Goal: Transaction & Acquisition: Download file/media

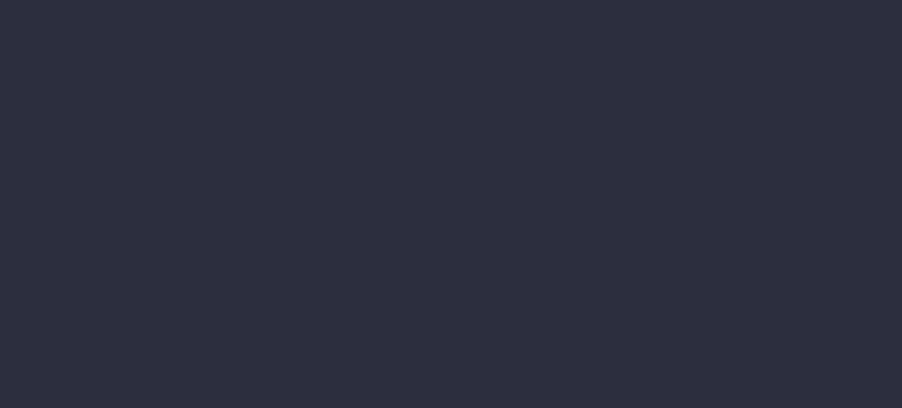
type input "[DATE] - [DATE]"
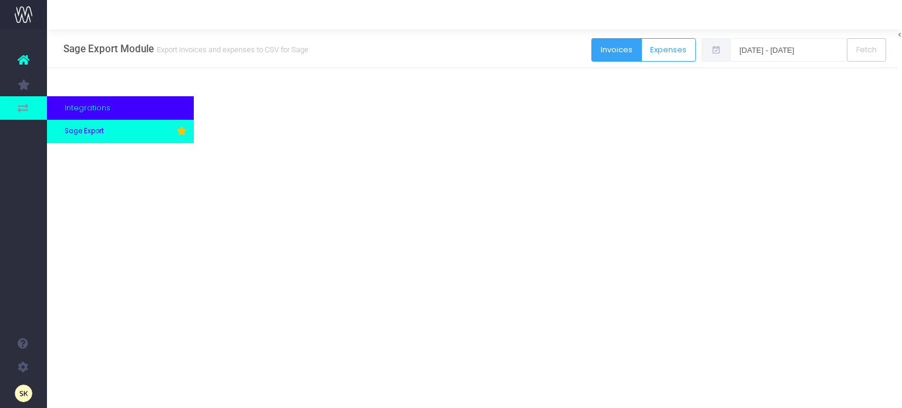
click at [92, 130] on span "Sage Export" at bounding box center [84, 131] width 39 height 11
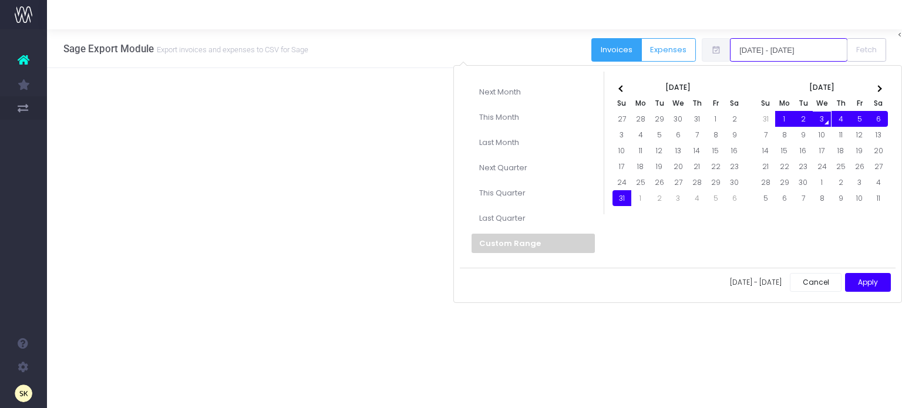
click at [780, 48] on input "[DATE] - [DATE]" at bounding box center [788, 49] width 117 height 23
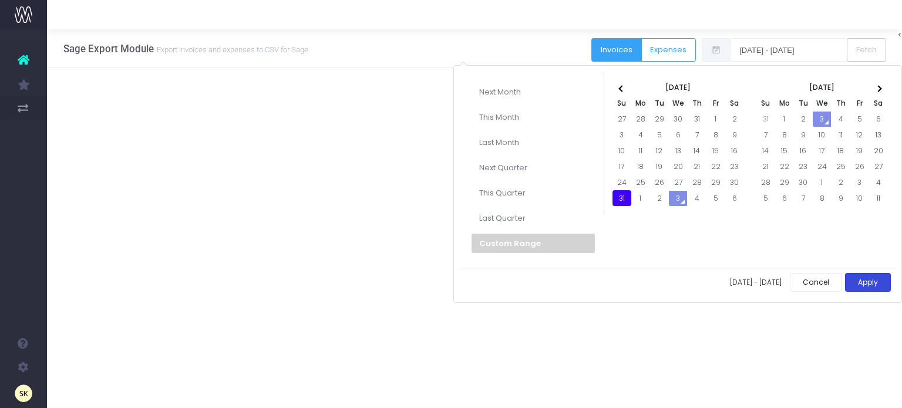
click at [864, 277] on button "Apply" at bounding box center [868, 282] width 46 height 19
type input "[DATE] - [DATE]"
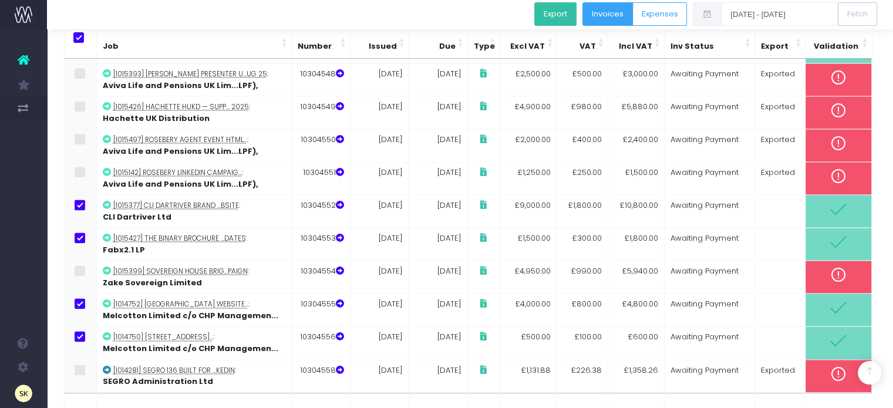
scroll to position [1538, 0]
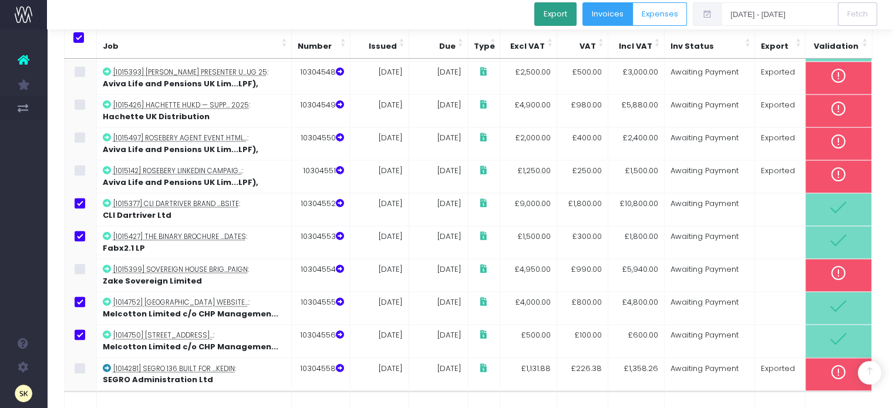
click at [561, 16] on button "Export" at bounding box center [555, 13] width 42 height 23
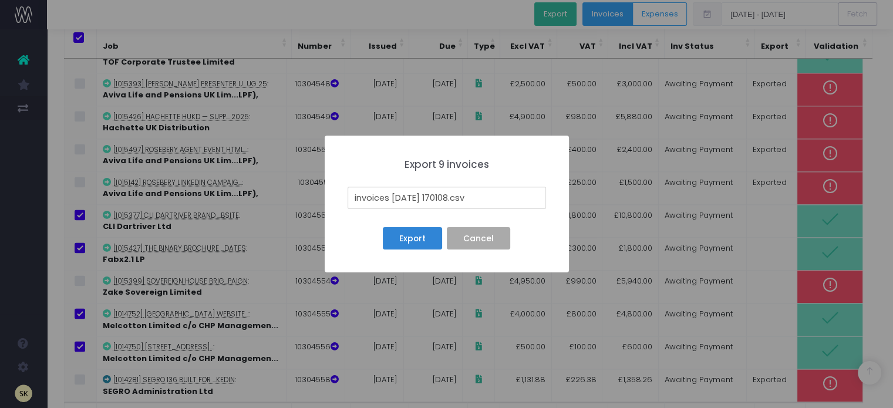
drag, startPoint x: 460, startPoint y: 197, endPoint x: 343, endPoint y: 199, distance: 116.8
click at [343, 199] on div "× Export 9 invoices invoices 25-09-03 170108.csv Export No Cancel" at bounding box center [447, 204] width 244 height 137
type input "31st AUG 25 _Batch_ C.csv"
click at [429, 240] on button "Export" at bounding box center [412, 238] width 59 height 22
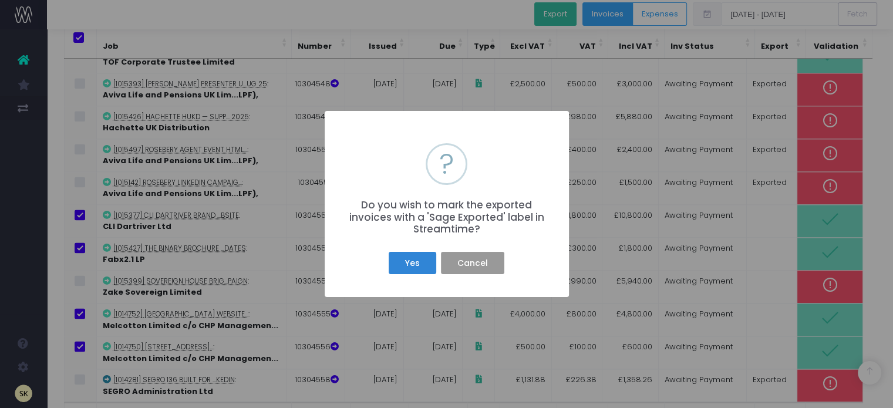
click at [488, 265] on button "Cancel" at bounding box center [472, 263] width 63 height 22
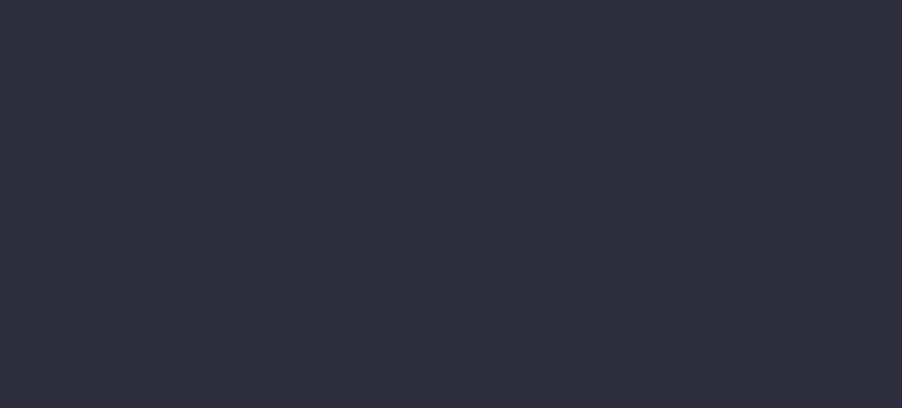
type input "[DATE] - [DATE]"
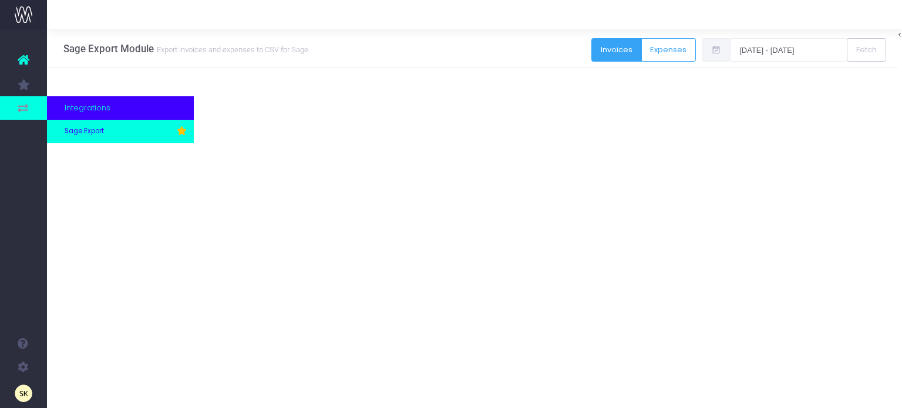
click at [88, 129] on span "Sage Export" at bounding box center [84, 131] width 39 height 11
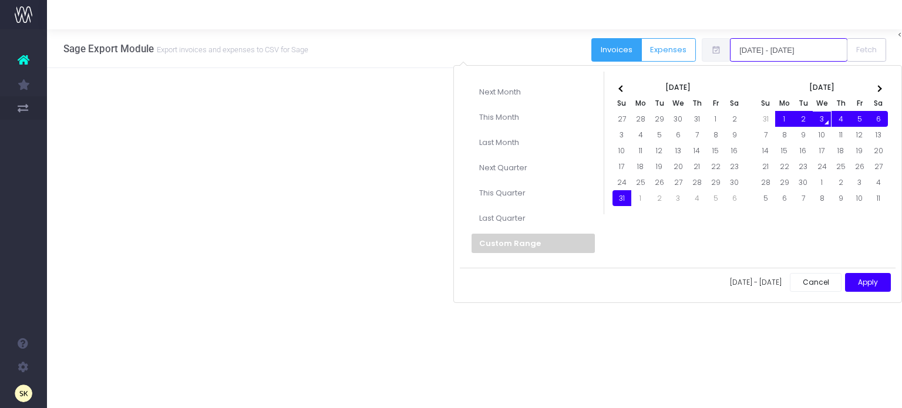
click at [763, 51] on input "[DATE] - [DATE]" at bounding box center [788, 49] width 117 height 23
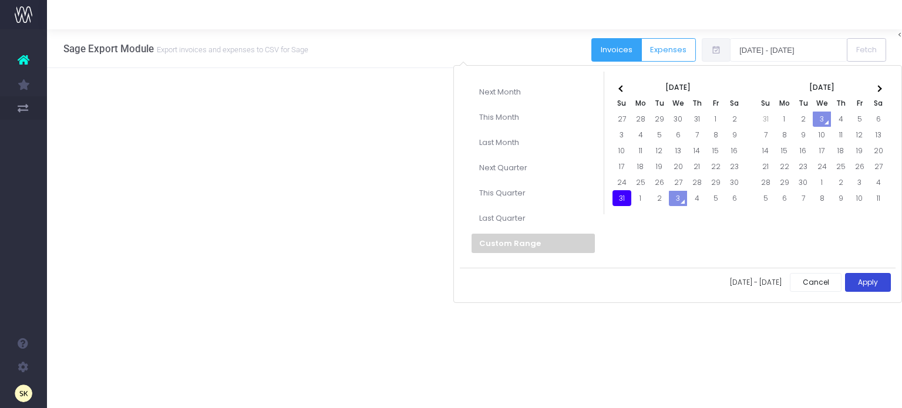
click at [869, 279] on button "Apply" at bounding box center [868, 282] width 46 height 19
type input "31-08-2025 - 31-08-2025"
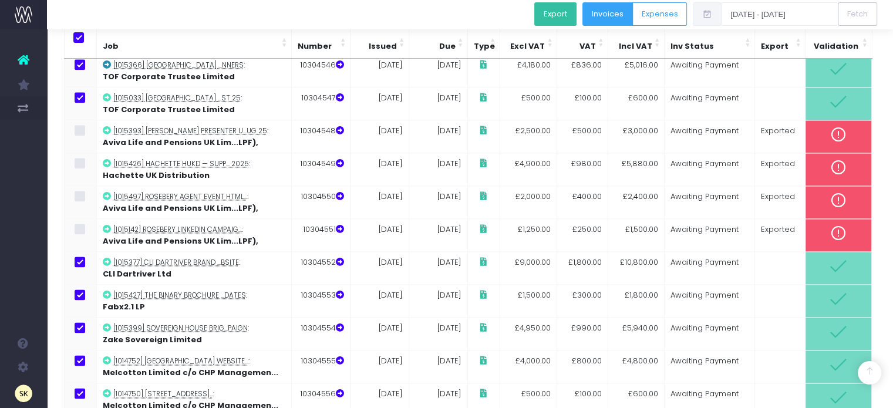
scroll to position [1538, 0]
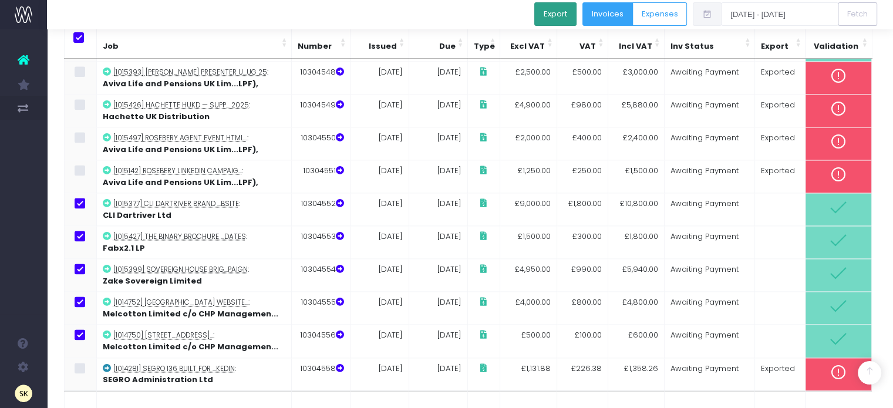
click at [566, 15] on button "Export" at bounding box center [555, 13] width 42 height 23
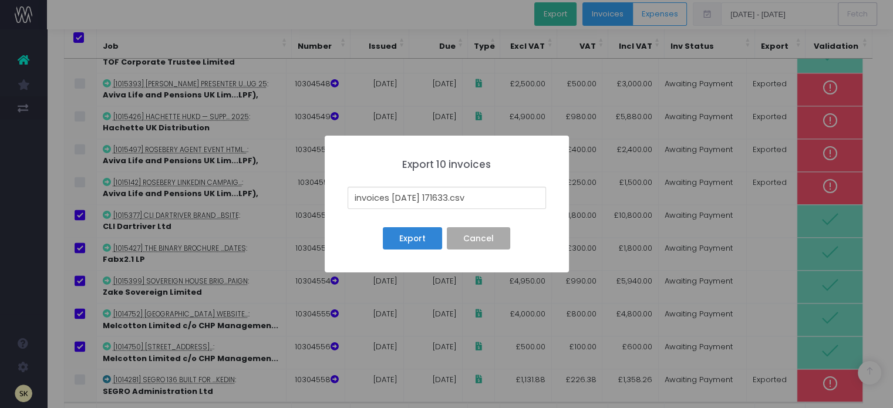
drag, startPoint x: 460, startPoint y: 196, endPoint x: 342, endPoint y: 184, distance: 118.6
click at [342, 184] on div "× Export 10 invoices invoices 25-09-03 171633.csv Export No Cancel" at bounding box center [447, 204] width 244 height 137
type input "31ST AUG 25 _ batch_ C.csv"
click at [411, 236] on button "Export" at bounding box center [412, 238] width 59 height 22
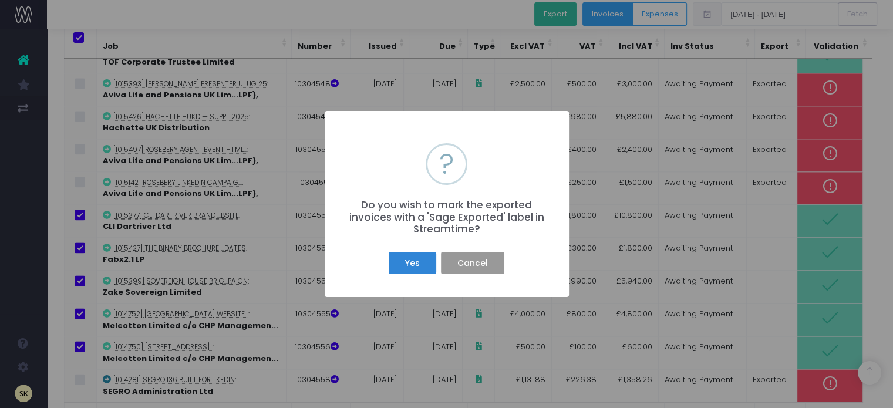
click at [477, 268] on button "Cancel" at bounding box center [472, 263] width 63 height 22
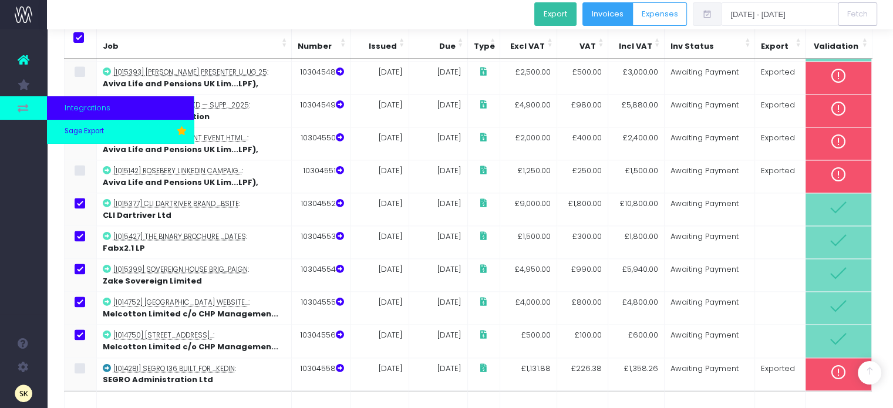
click at [85, 129] on span "Sage Export" at bounding box center [84, 131] width 39 height 11
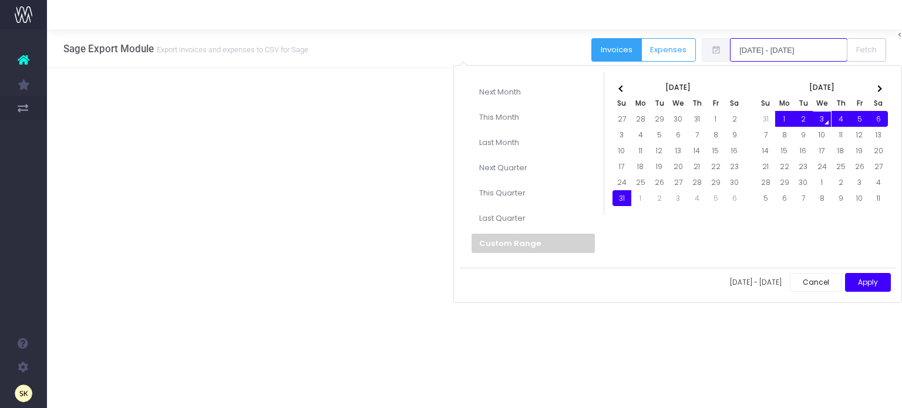
click at [800, 48] on input "[DATE] - [DATE]" at bounding box center [788, 49] width 117 height 23
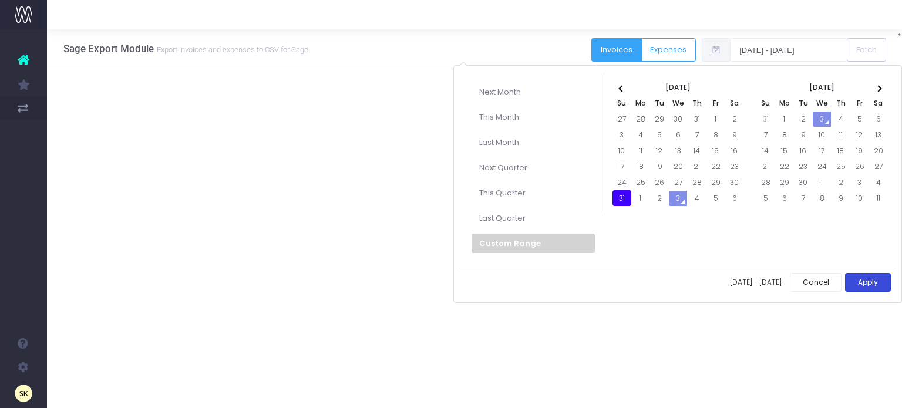
click at [862, 281] on button "Apply" at bounding box center [868, 282] width 46 height 19
type input "[DATE] - [DATE]"
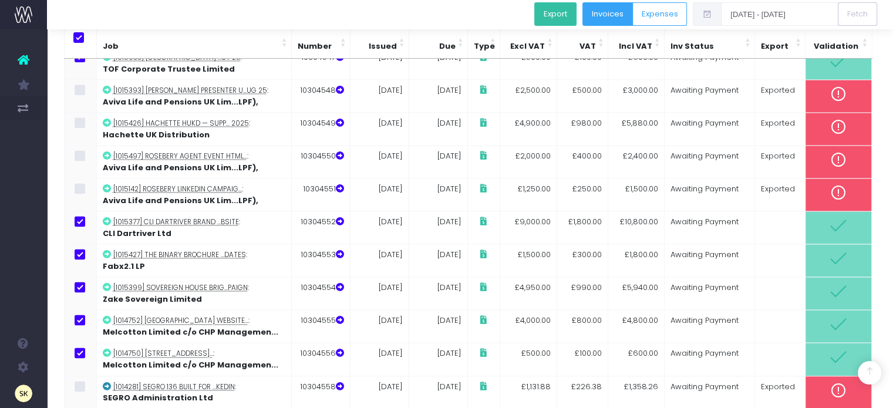
scroll to position [1538, 0]
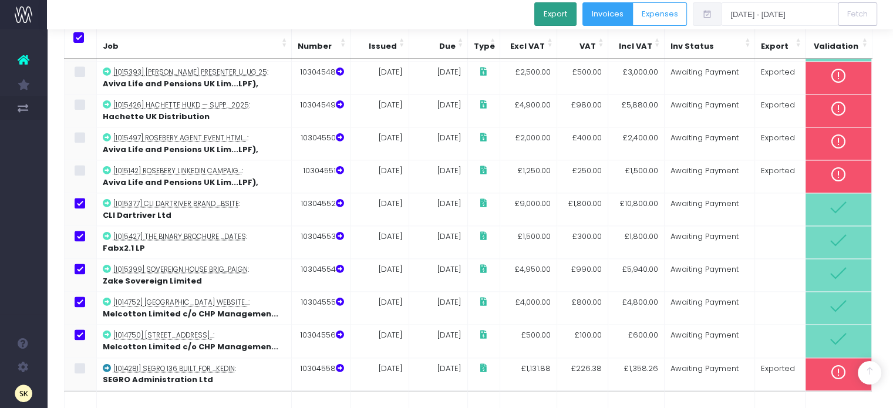
click at [555, 14] on button "Export" at bounding box center [555, 13] width 42 height 23
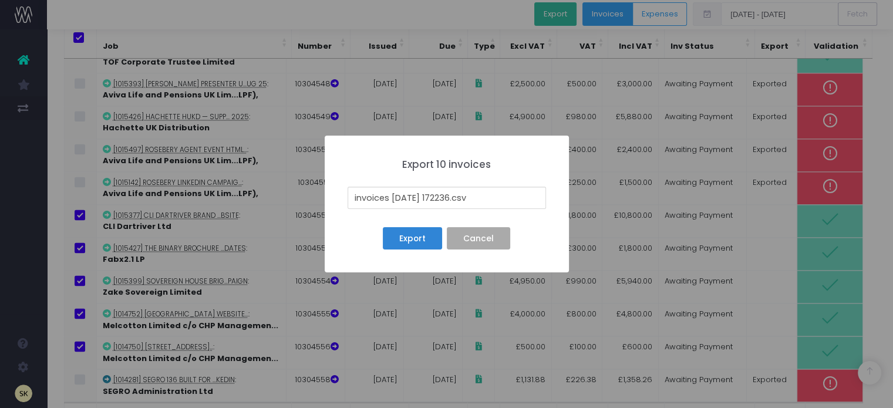
drag, startPoint x: 460, startPoint y: 197, endPoint x: 340, endPoint y: 197, distance: 119.8
click at [340, 197] on div "× Export 10 invoices invoices [DATE] 172236.csv Export No Cancel" at bounding box center [447, 204] width 244 height 137
type input "[DATE] _Batch_C.csv"
click at [423, 238] on button "Export" at bounding box center [412, 238] width 59 height 22
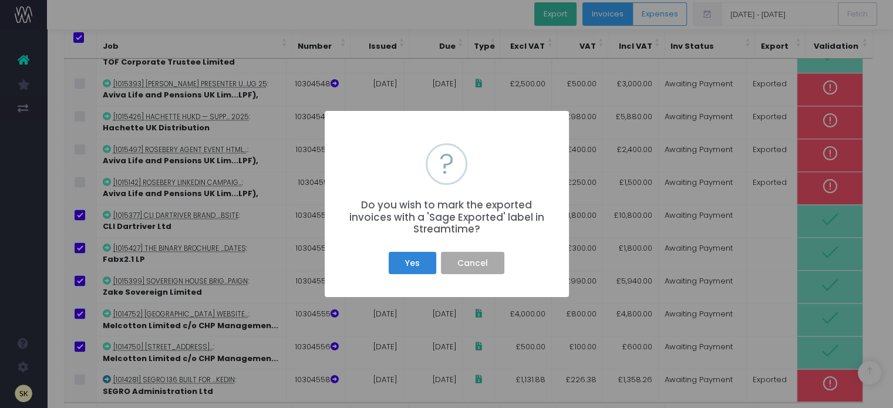
click at [613, 350] on div "× ? Do you wish to mark the exported invoices with a 'Sage Exported' label in S…" at bounding box center [446, 204] width 893 height 408
